Goal: Find specific page/section: Find specific page/section

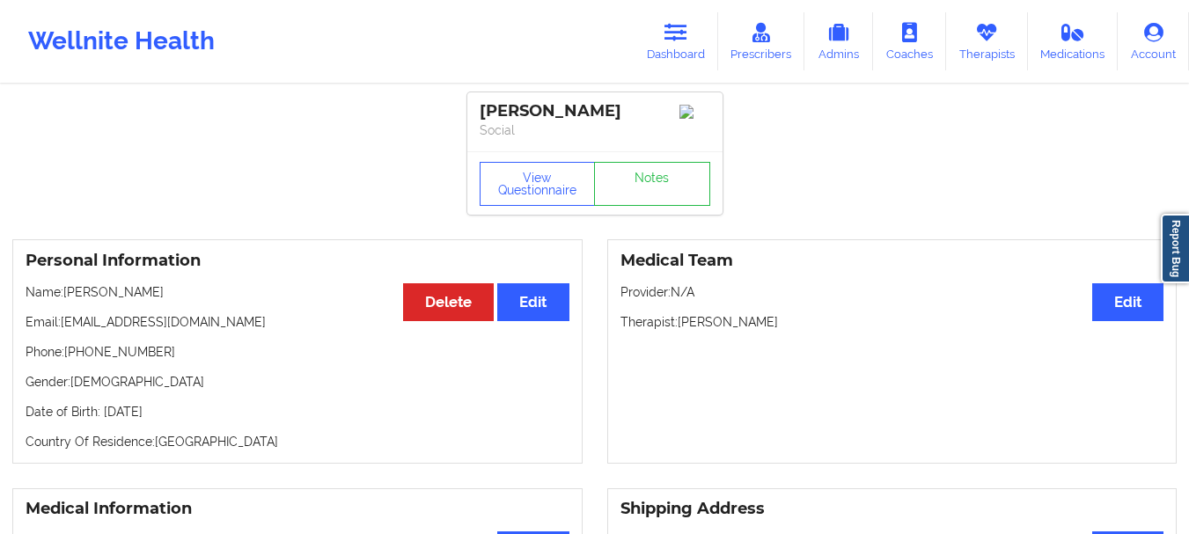
click at [675, 40] on icon at bounding box center [676, 32] width 23 height 19
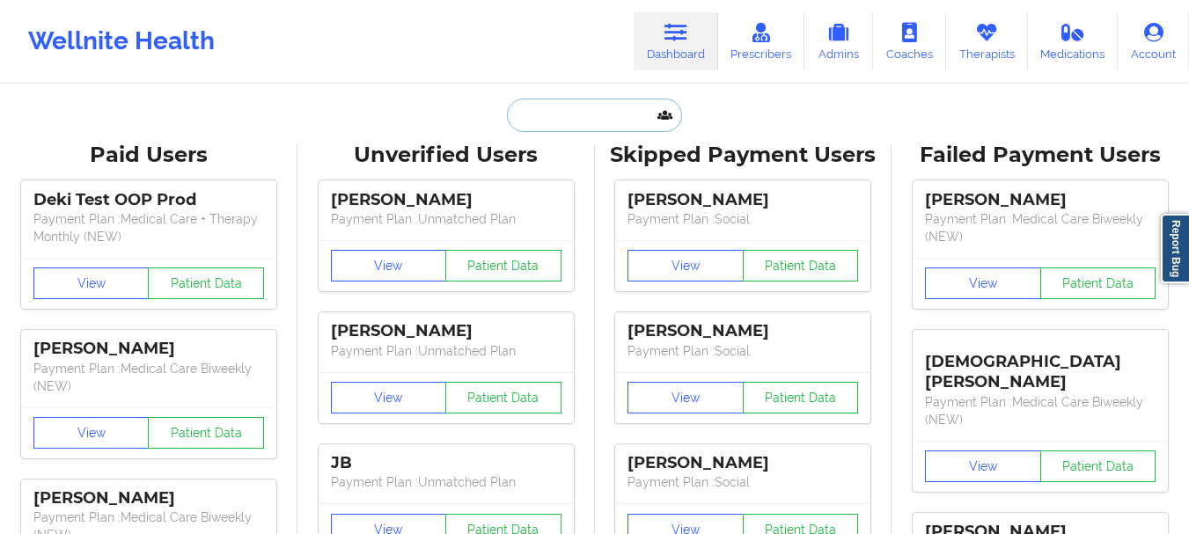
click at [571, 118] on input "text" at bounding box center [594, 115] width 174 height 33
paste input "[PERSON_NAME]"
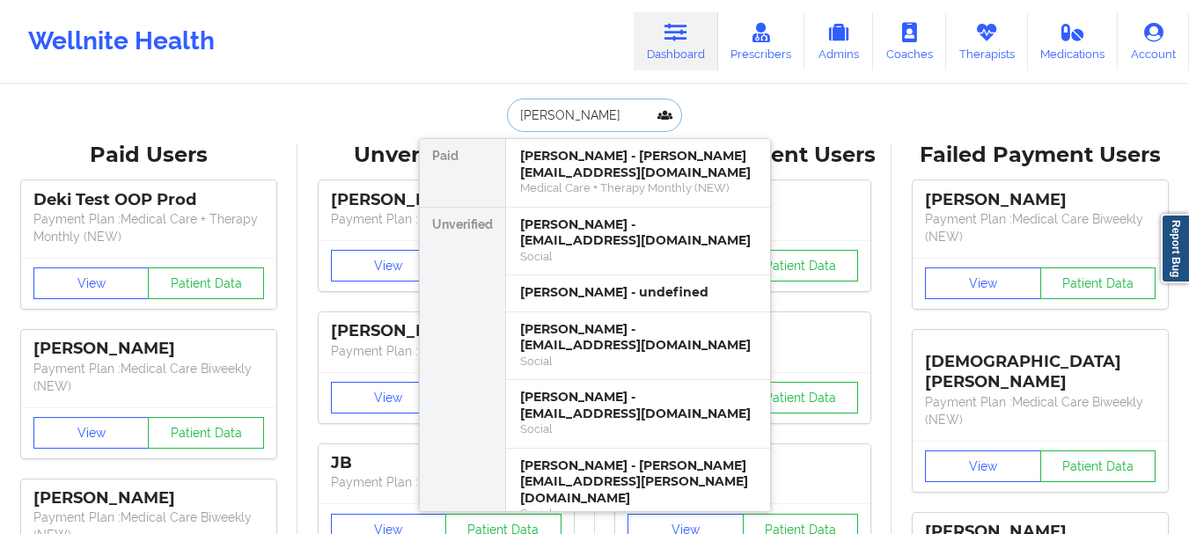
type input "[PERSON_NAME]"
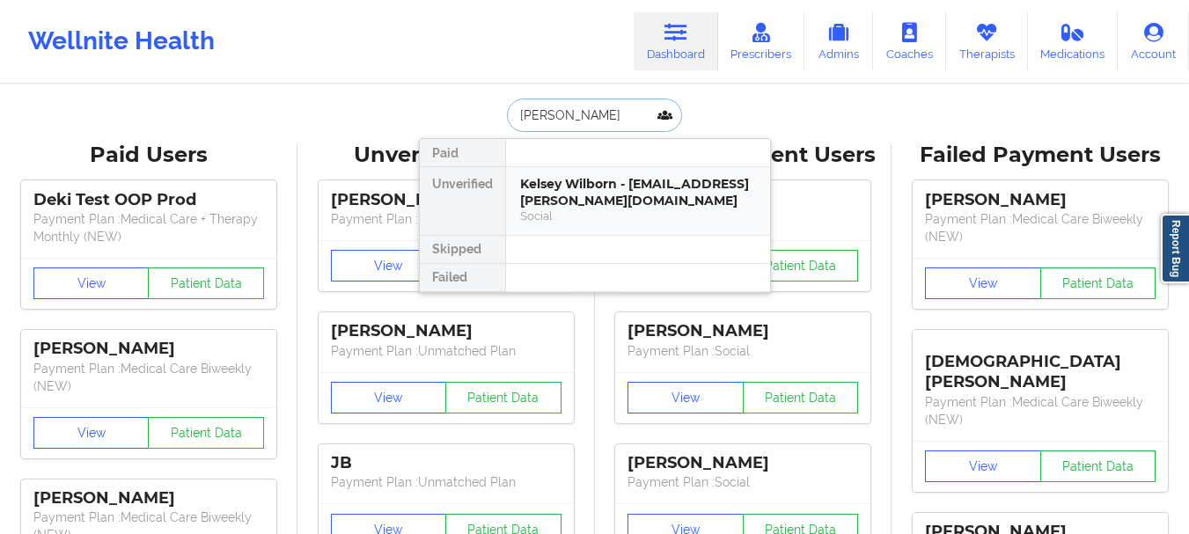
click at [595, 201] on div "Kelsey Wilborn - [EMAIL_ADDRESS][PERSON_NAME][DOMAIN_NAME]" at bounding box center [638, 192] width 236 height 33
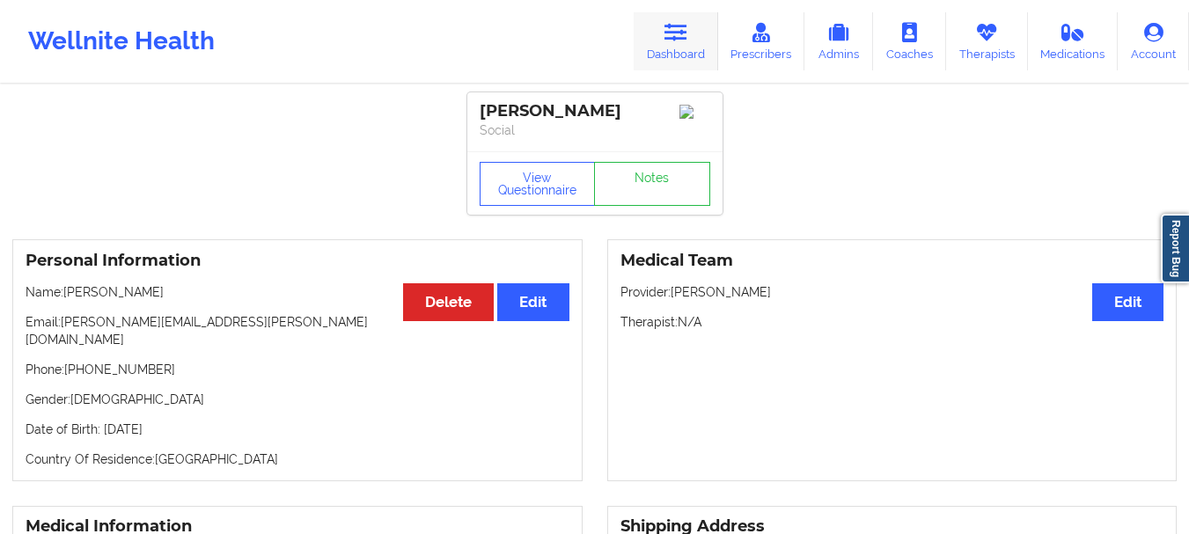
click at [687, 56] on link "Dashboard" at bounding box center [676, 41] width 85 height 58
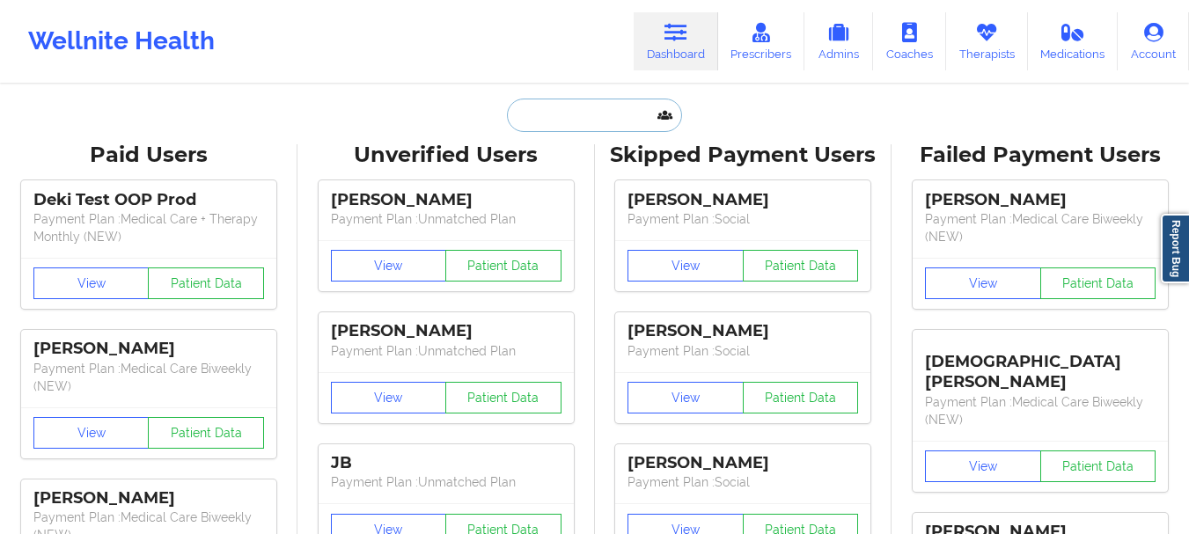
click at [559, 114] on input "text" at bounding box center [594, 115] width 174 height 33
paste input "[PERSON_NAME]"
type input "[PERSON_NAME]"
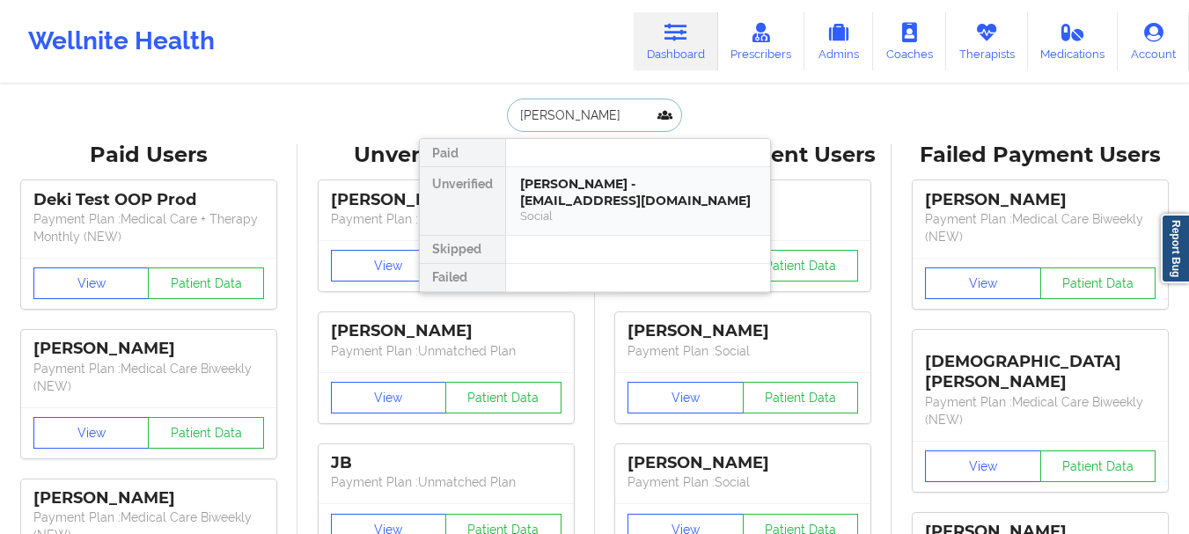
click at [624, 195] on div "[PERSON_NAME] - [EMAIL_ADDRESS][DOMAIN_NAME]" at bounding box center [638, 192] width 236 height 33
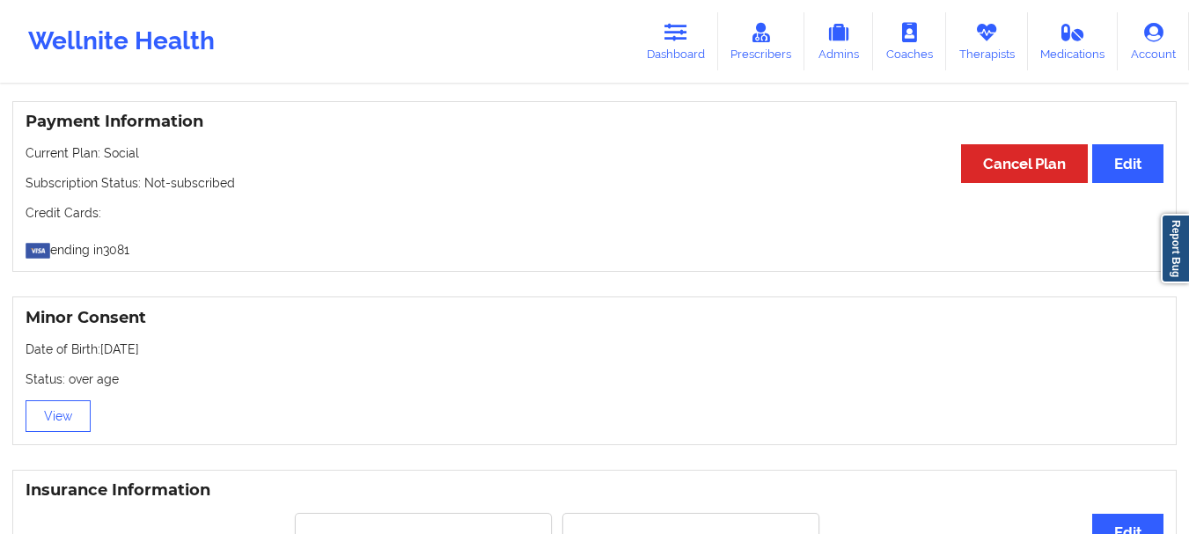
scroll to position [928, 0]
click at [691, 63] on link "Dashboard" at bounding box center [676, 41] width 85 height 58
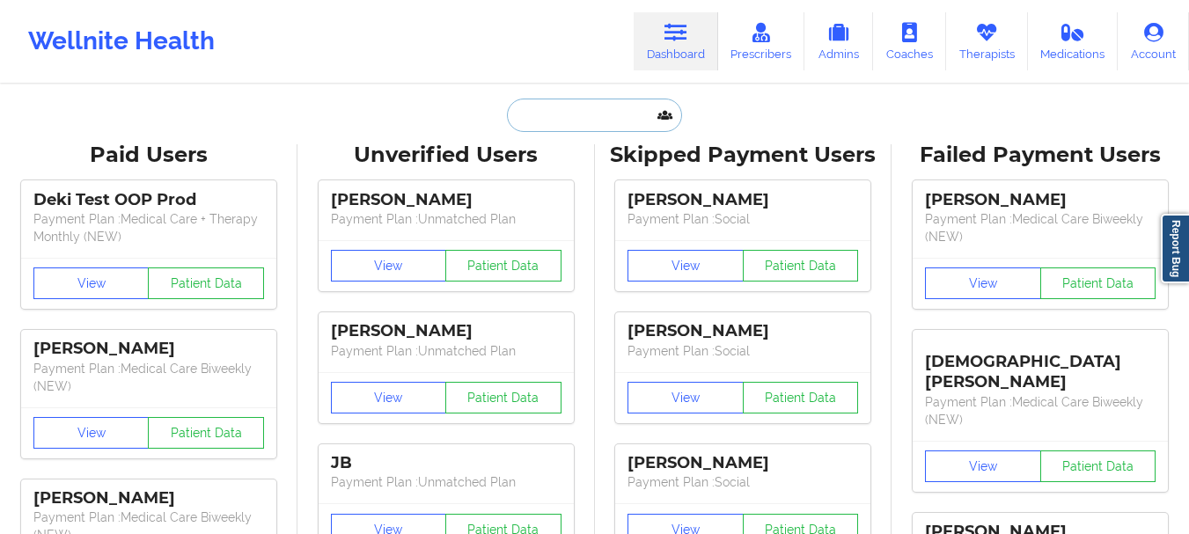
click at [585, 115] on input "text" at bounding box center [594, 115] width 174 height 33
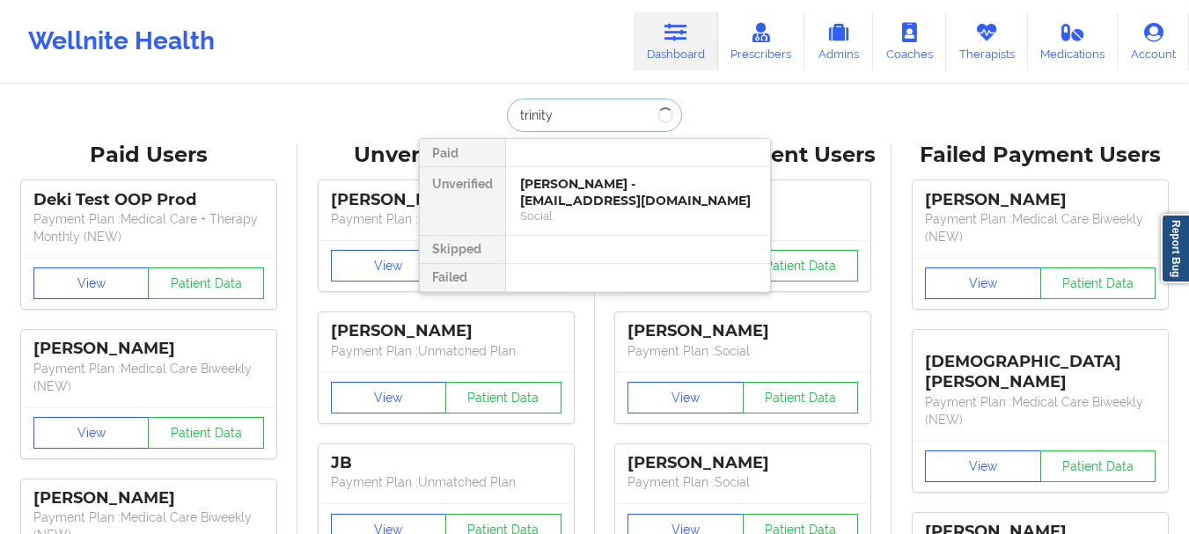
type input "trinity s"
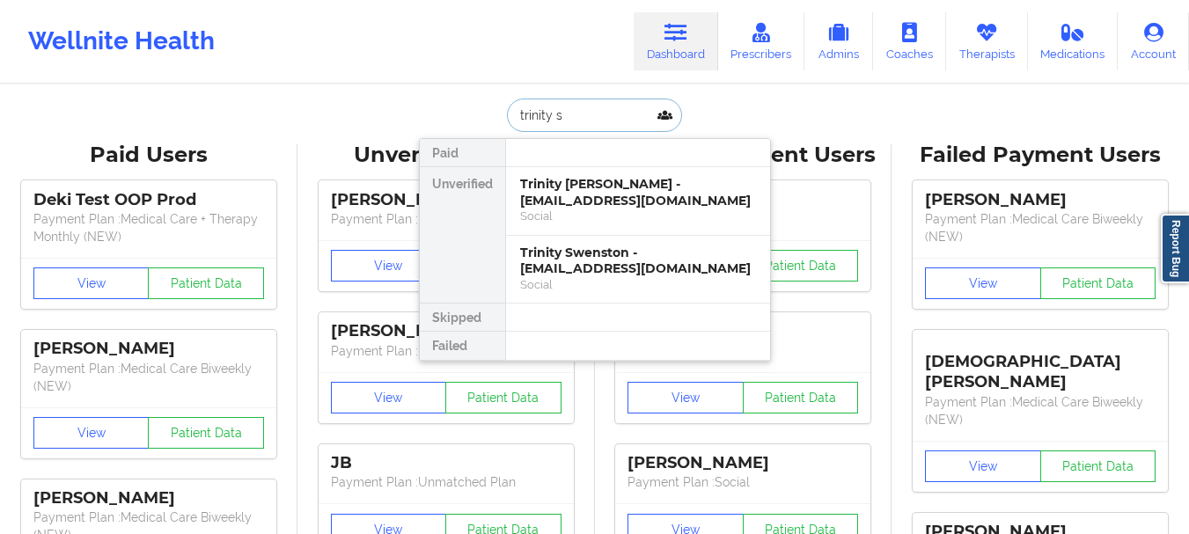
click at [577, 195] on div "Trinity [PERSON_NAME] - [EMAIL_ADDRESS][DOMAIN_NAME]" at bounding box center [638, 192] width 236 height 33
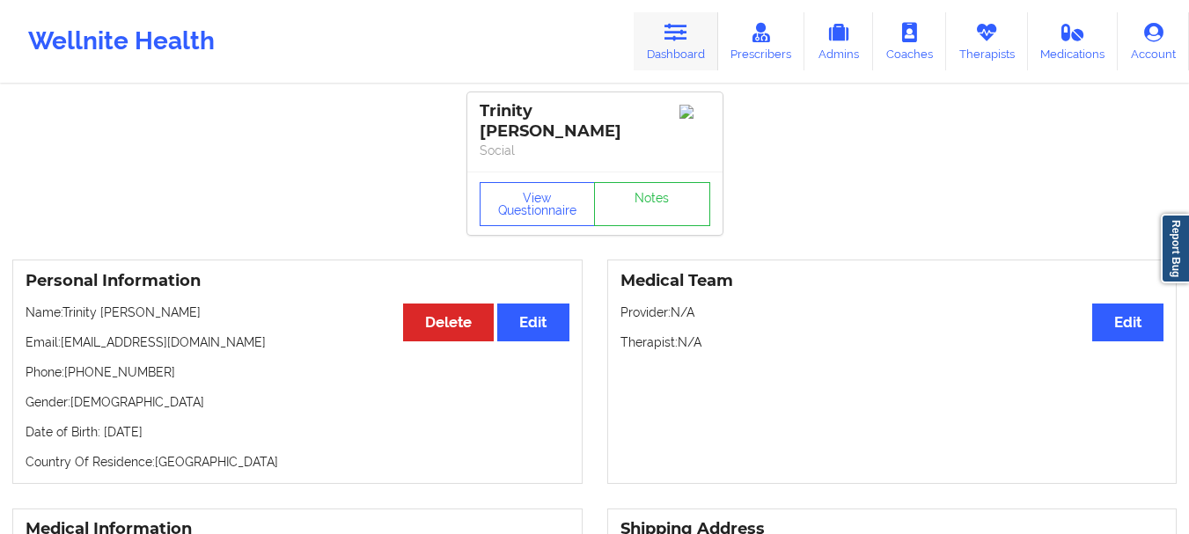
click at [695, 47] on link "Dashboard" at bounding box center [676, 41] width 85 height 58
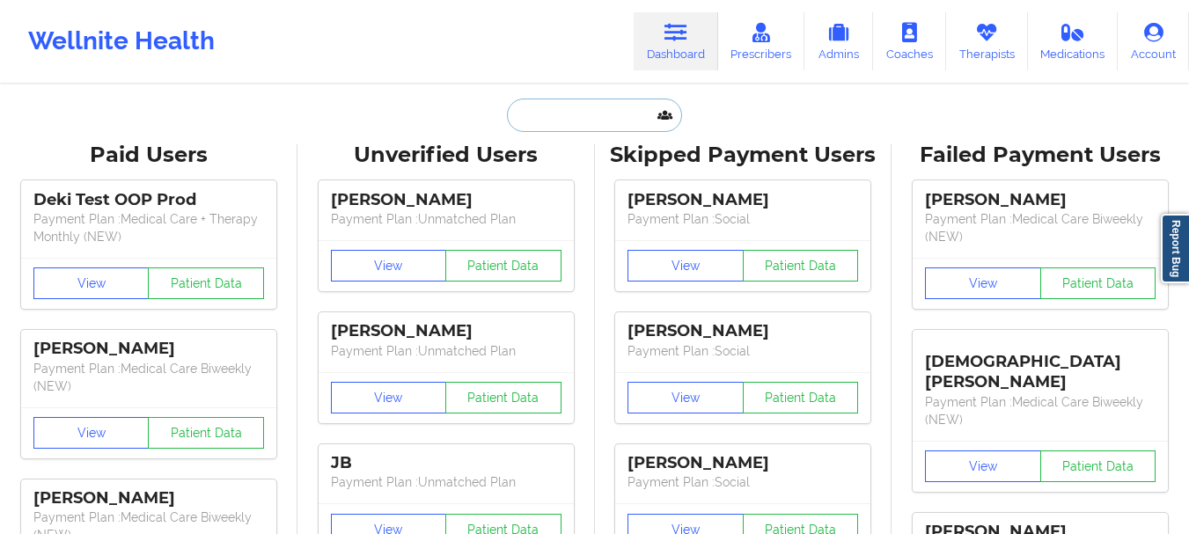
click at [565, 125] on input "text" at bounding box center [594, 115] width 174 height 33
paste input "[PERSON_NAME]"
type input "[PERSON_NAME]"
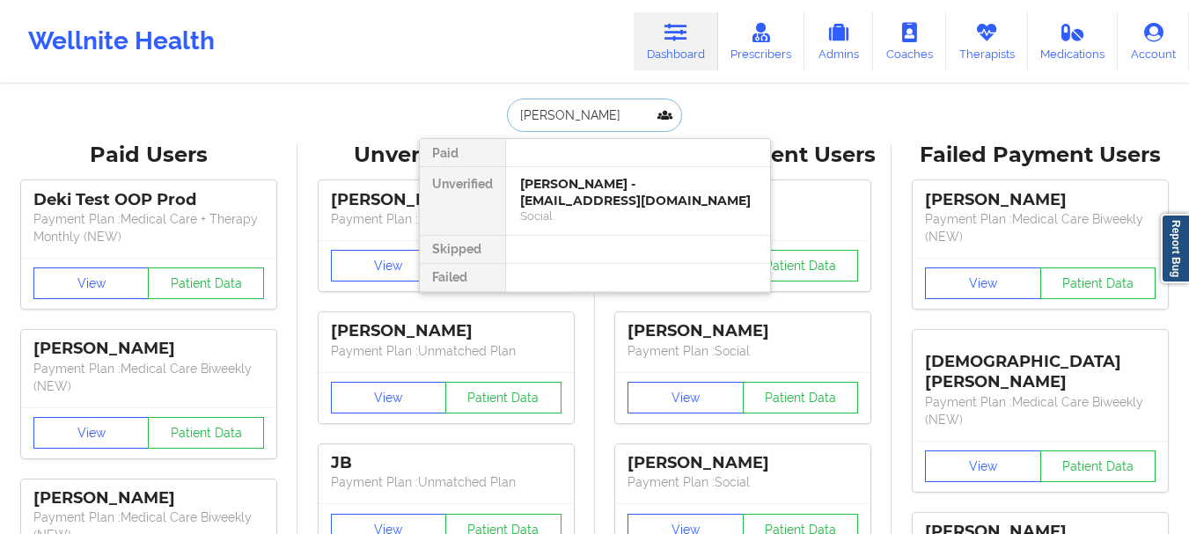
click at [583, 206] on div "[PERSON_NAME] - [EMAIL_ADDRESS][DOMAIN_NAME]" at bounding box center [638, 192] width 236 height 33
